Goal: Find specific page/section: Find specific page/section

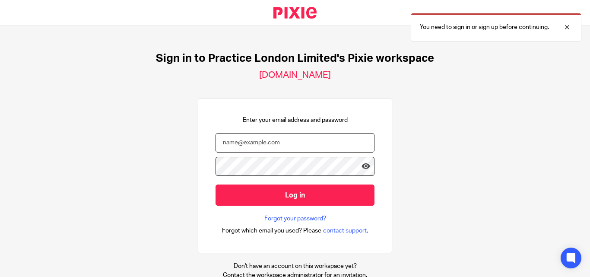
drag, startPoint x: 241, startPoint y: 147, endPoint x: 234, endPoint y: 149, distance: 7.0
click at [241, 147] on input "email" at bounding box center [294, 142] width 159 height 19
click at [231, 142] on input "email" at bounding box center [294, 142] width 159 height 19
paste input "siddarth@wearepractice.com"
type input "siddarth@wearepractice.com"
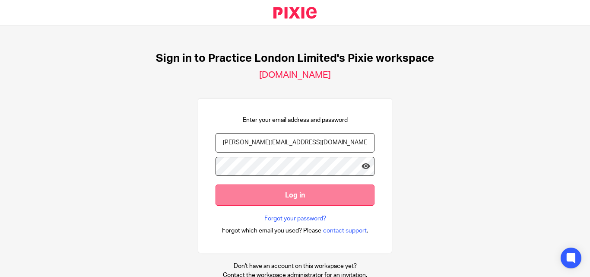
click at [262, 196] on input "Log in" at bounding box center [294, 194] width 159 height 21
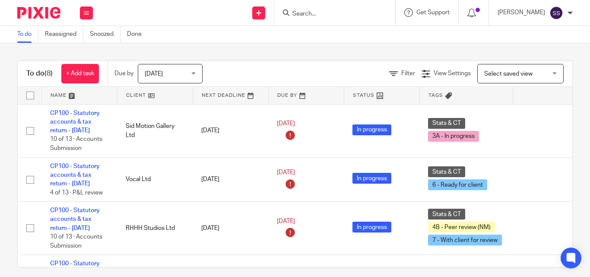
click at [331, 18] on form at bounding box center [337, 12] width 92 height 11
click at [330, 17] on input "Search" at bounding box center [330, 14] width 78 height 8
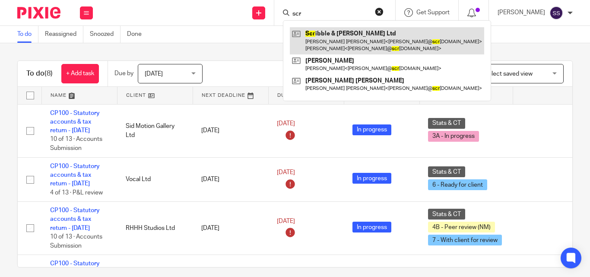
type input "scr"
click at [337, 29] on link at bounding box center [387, 40] width 194 height 27
